Goal: Browse casually: Explore the website without a specific task or goal

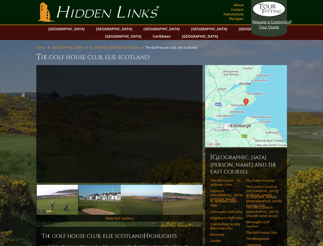
click at [29, 119] on link "Previous" at bounding box center [29, 124] width 10 height 10
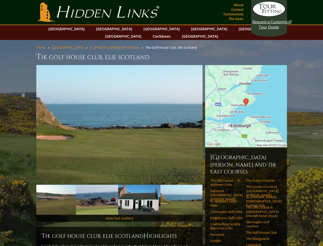
click at [210, 119] on link "Next" at bounding box center [210, 124] width 10 height 10
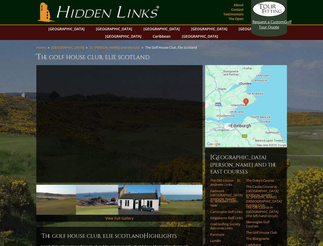
click at [57, 192] on img at bounding box center [55, 200] width 42 height 30
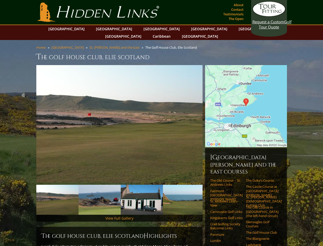
click at [100, 192] on img at bounding box center [100, 200] width 42 height 30
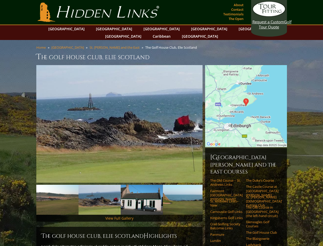
click at [142, 192] on img at bounding box center [142, 200] width 42 height 30
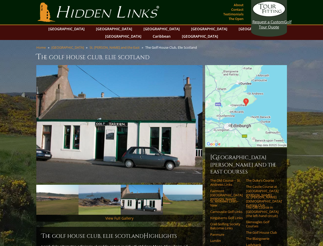
click at [184, 192] on img at bounding box center [184, 200] width 42 height 30
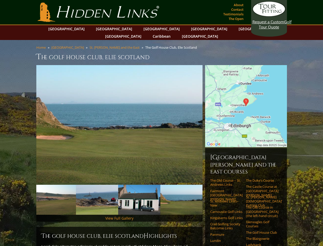
click at [210, 195] on link "Next" at bounding box center [210, 200] width 10 height 10
